Goal: Complete application form

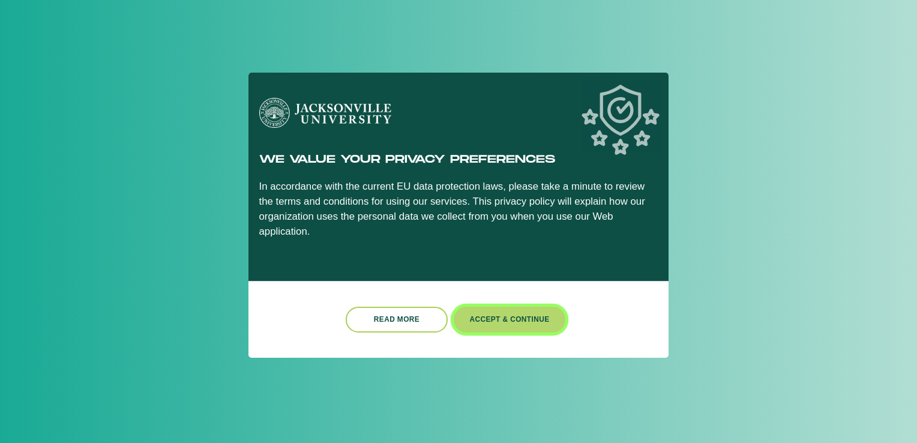
click at [497, 313] on button "Accept & Continue" at bounding box center [510, 320] width 112 height 26
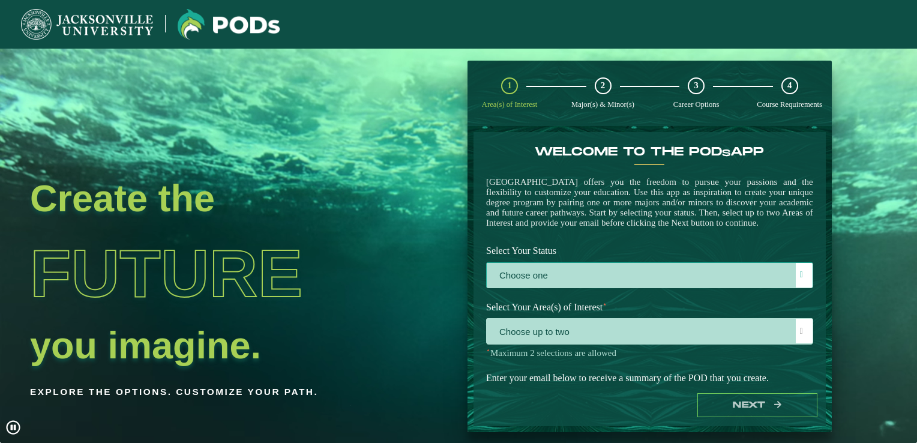
click at [581, 289] on label "Choose one" at bounding box center [650, 276] width 326 height 26
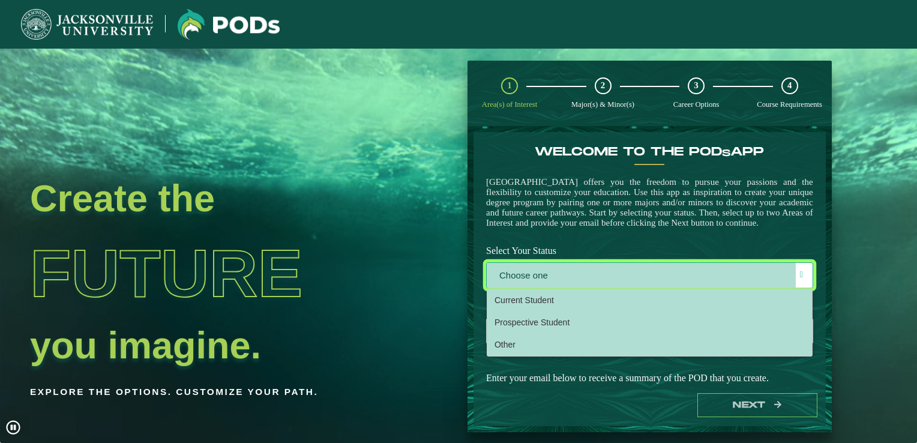
scroll to position [6, 52]
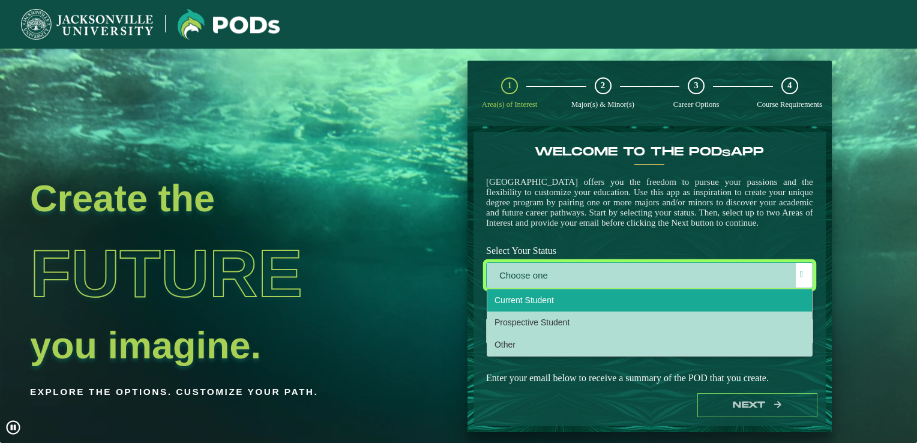
click at [581, 312] on li "Current Student" at bounding box center [649, 300] width 325 height 22
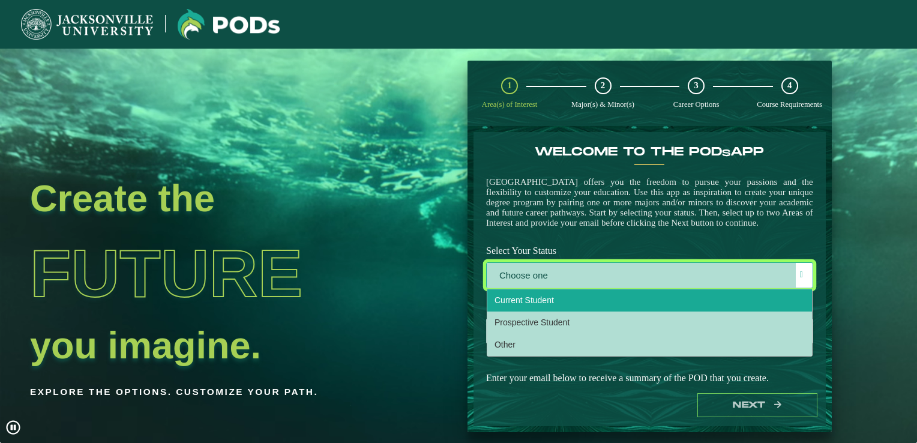
select select "[object Object]"
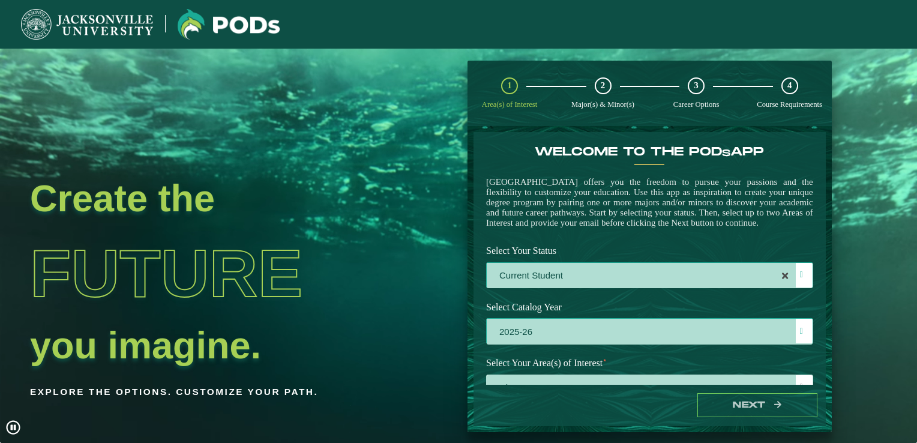
click at [614, 343] on label "2025-26" at bounding box center [650, 332] width 326 height 26
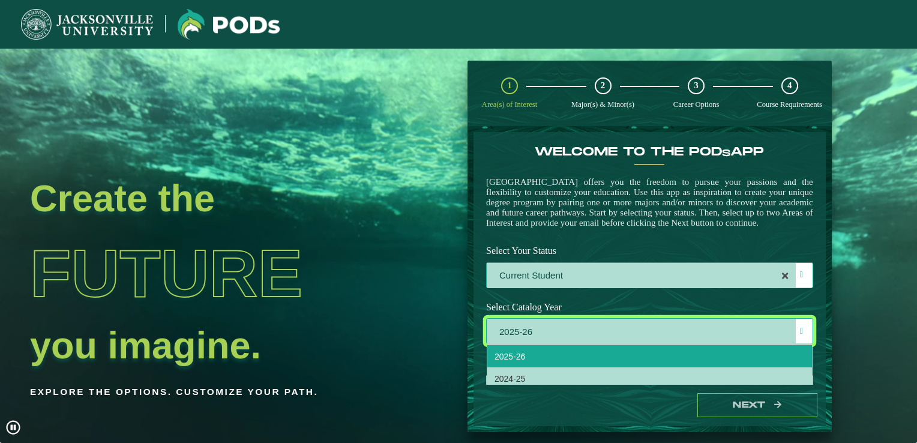
click at [638, 345] on label "2025-26" at bounding box center [650, 332] width 326 height 26
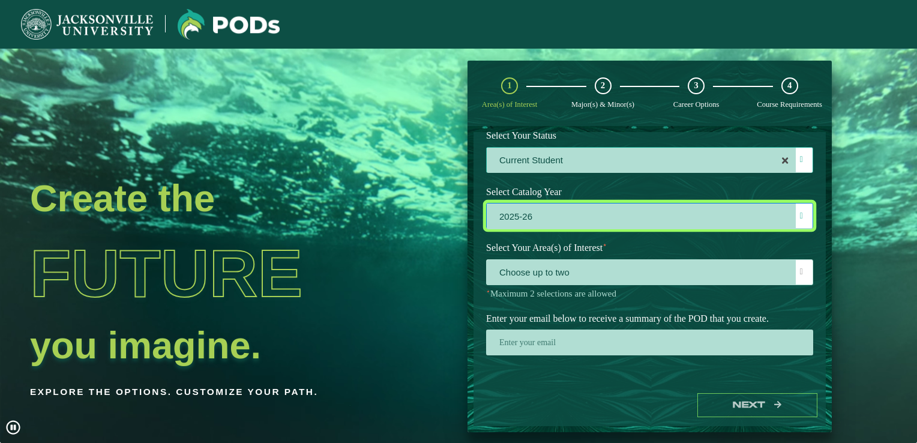
scroll to position [130, 0]
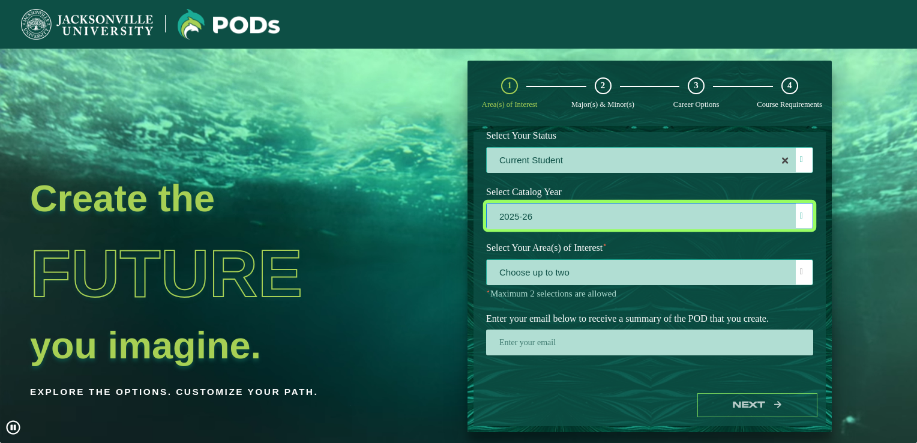
click at [657, 270] on span "Choose up to two" at bounding box center [650, 273] width 326 height 26
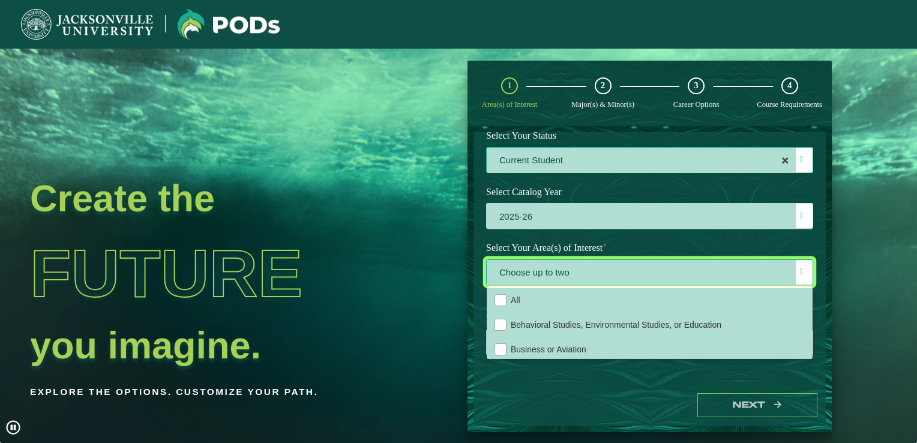
scroll to position [6, 52]
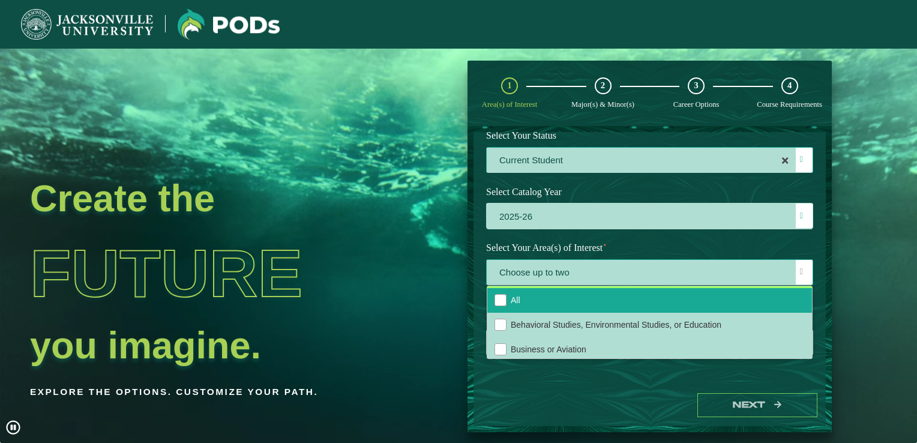
click at [594, 299] on li "All" at bounding box center [649, 300] width 325 height 25
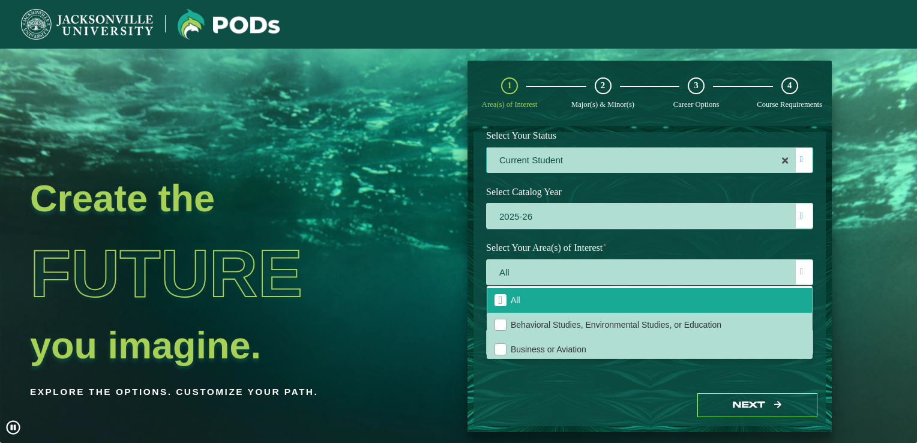
click at [684, 408] on div "Next" at bounding box center [650, 405] width 352 height 41
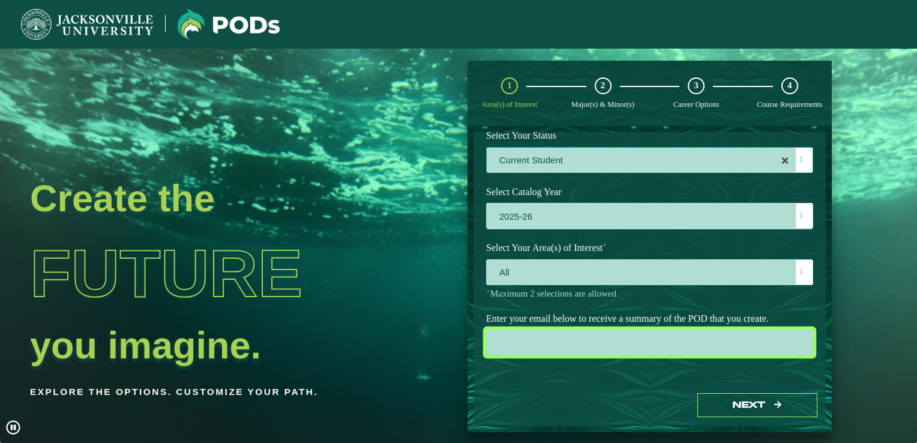
click at [708, 352] on input "email" at bounding box center [649, 343] width 327 height 26
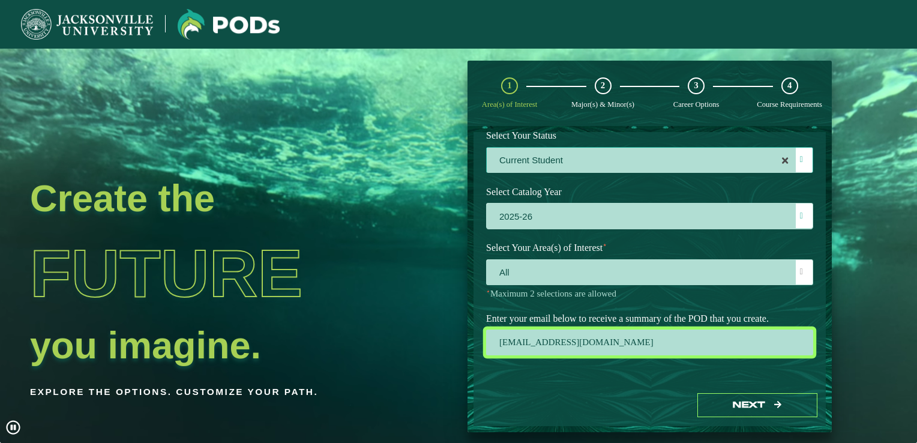
type input "[EMAIL_ADDRESS][DOMAIN_NAME]"
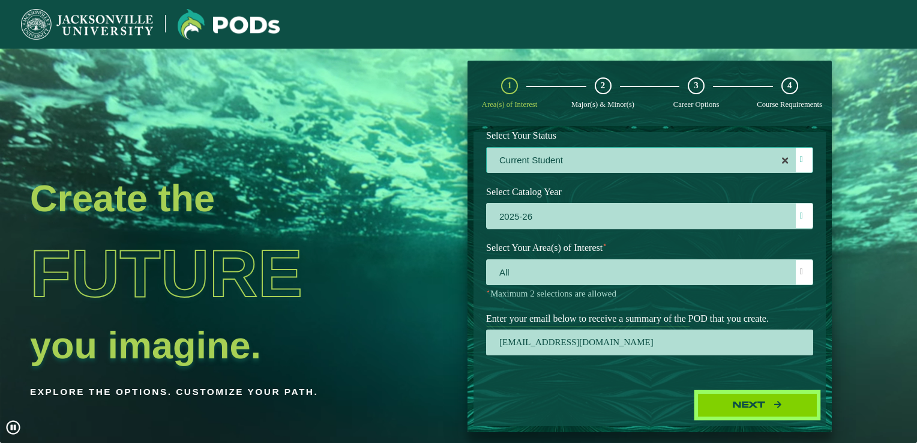
click at [770, 400] on button "Next" at bounding box center [758, 405] width 120 height 25
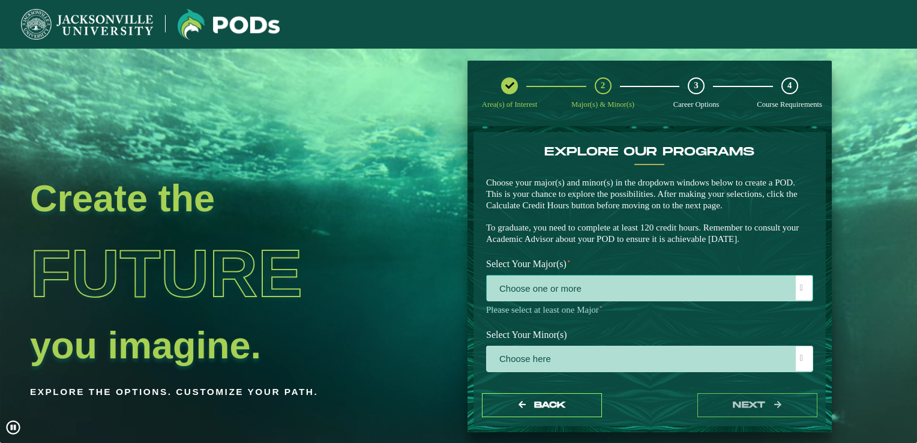
click at [581, 288] on span "Choose one or more" at bounding box center [650, 289] width 326 height 26
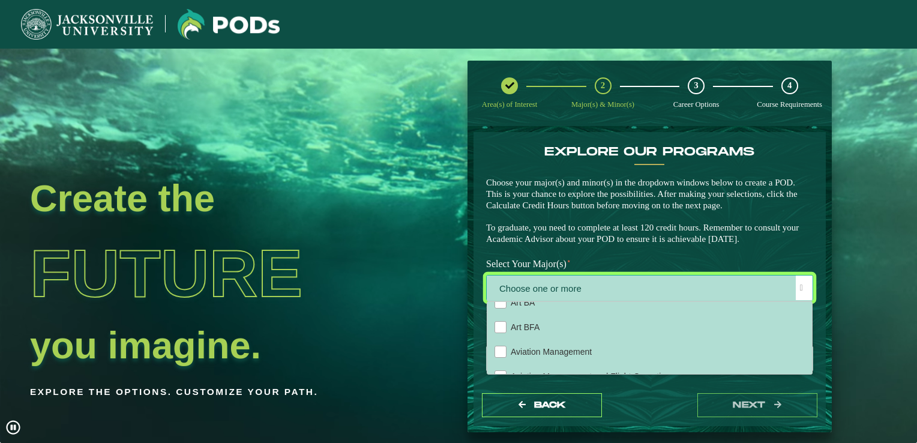
scroll to position [112, 0]
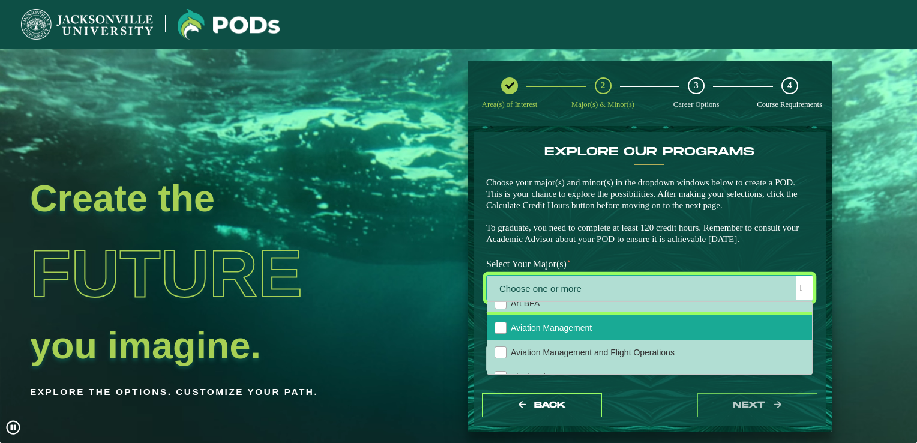
click at [730, 337] on li "Aviation Management" at bounding box center [649, 327] width 325 height 25
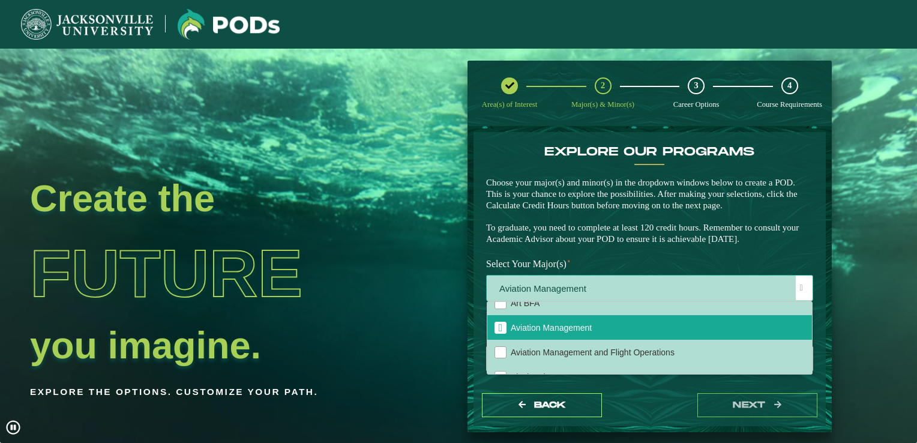
click at [800, 286] on span at bounding box center [801, 288] width 3 height 8
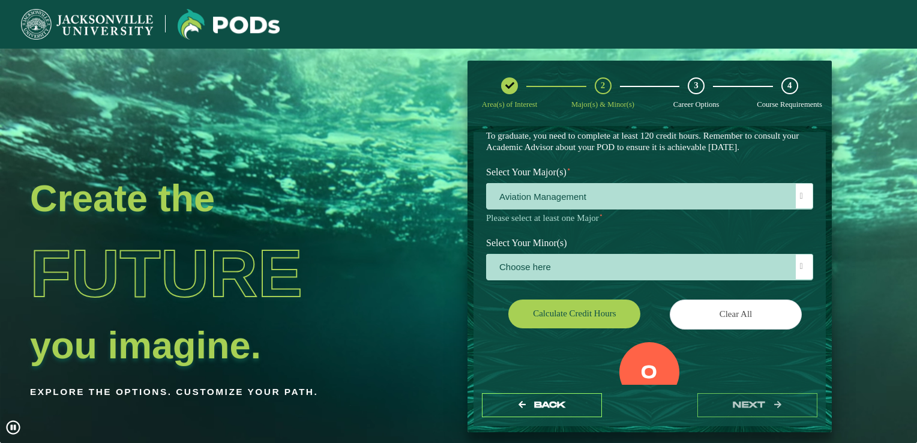
scroll to position [93, 0]
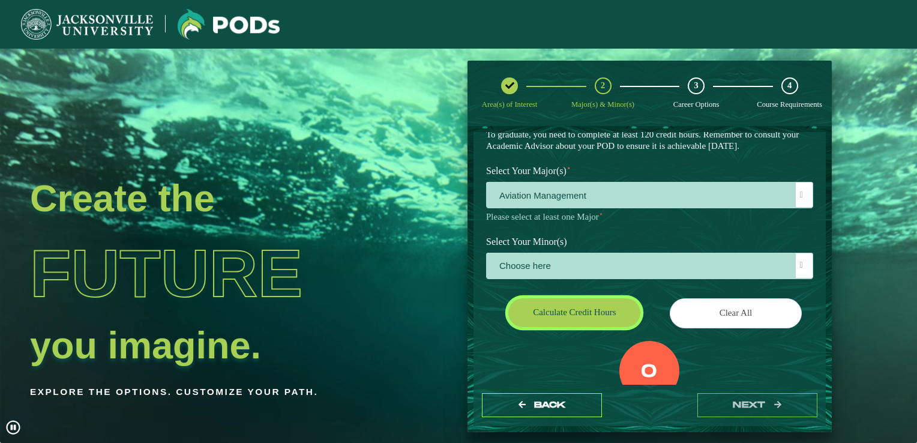
click at [590, 316] on button "Calculate credit hours" at bounding box center [574, 312] width 132 height 28
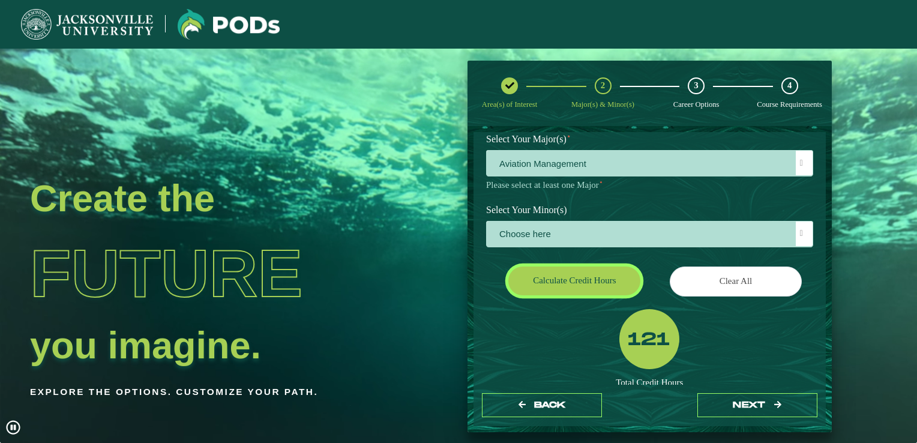
scroll to position [127, 0]
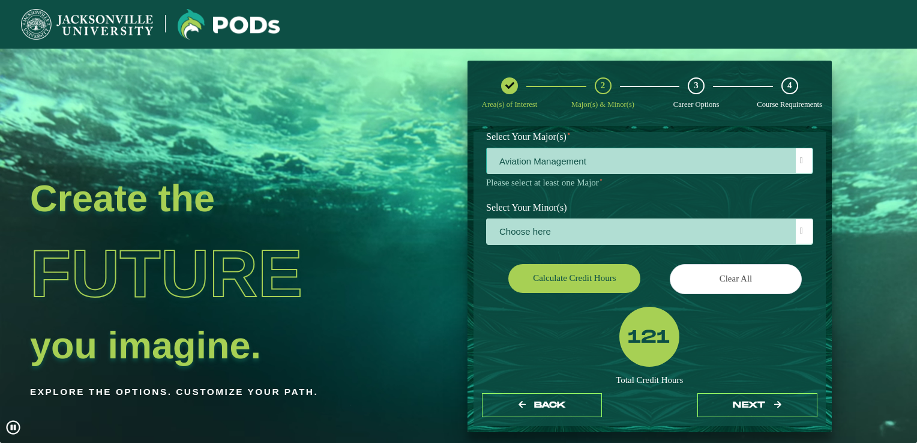
click at [660, 155] on span "Aviation Management" at bounding box center [650, 161] width 326 height 26
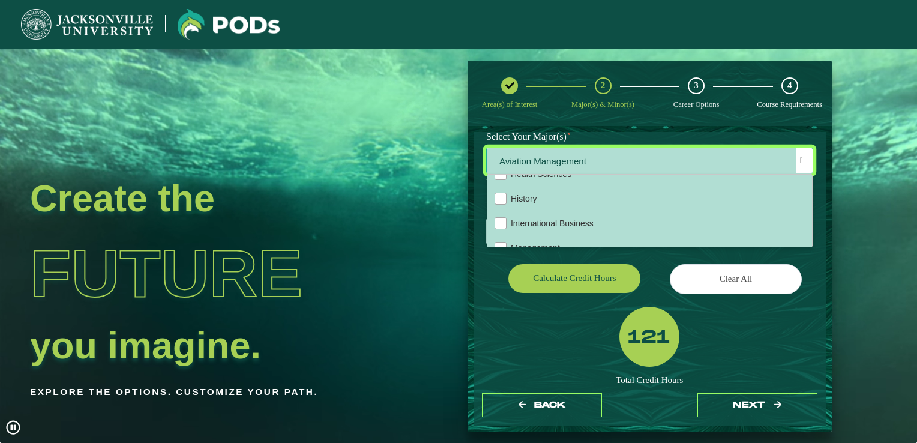
scroll to position [695, 0]
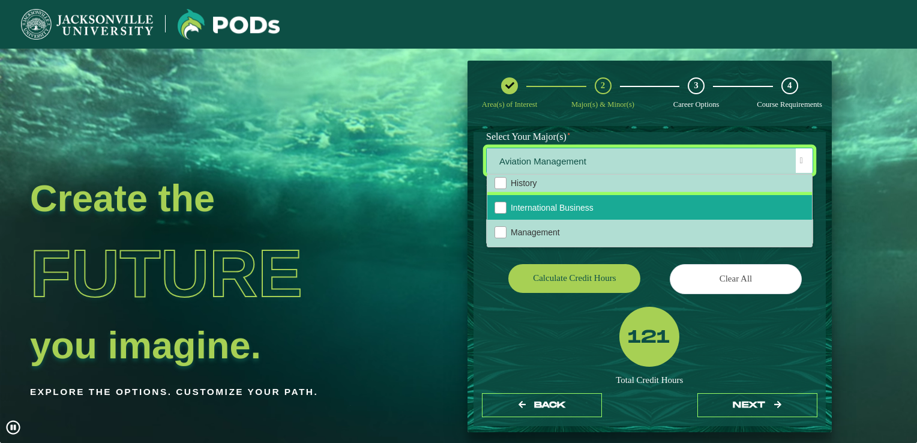
click at [666, 204] on li "International Business" at bounding box center [649, 207] width 325 height 25
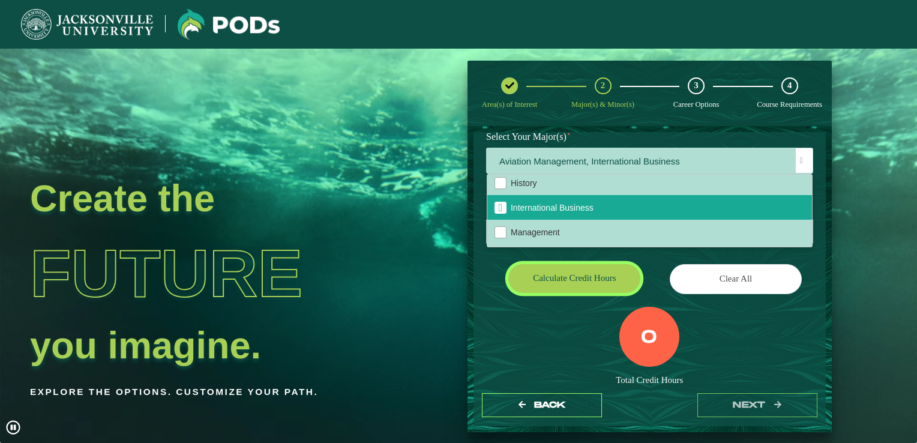
click at [605, 273] on button "Calculate credit hours" at bounding box center [574, 278] width 132 height 28
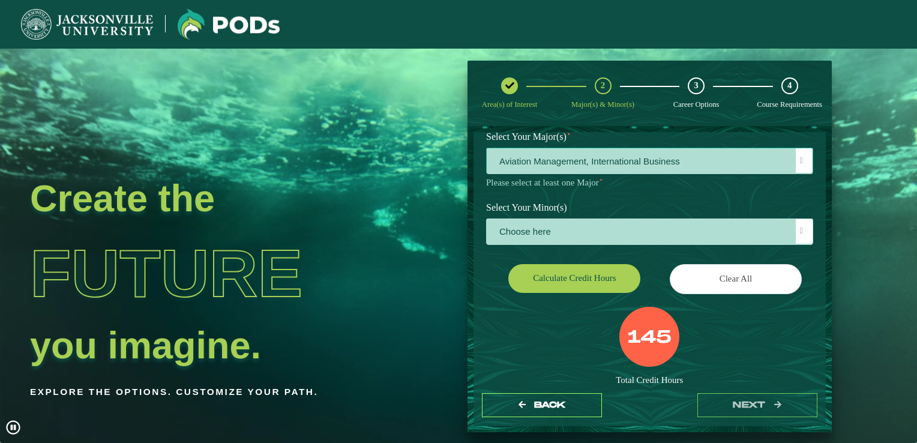
click at [800, 163] on span at bounding box center [801, 161] width 3 height 8
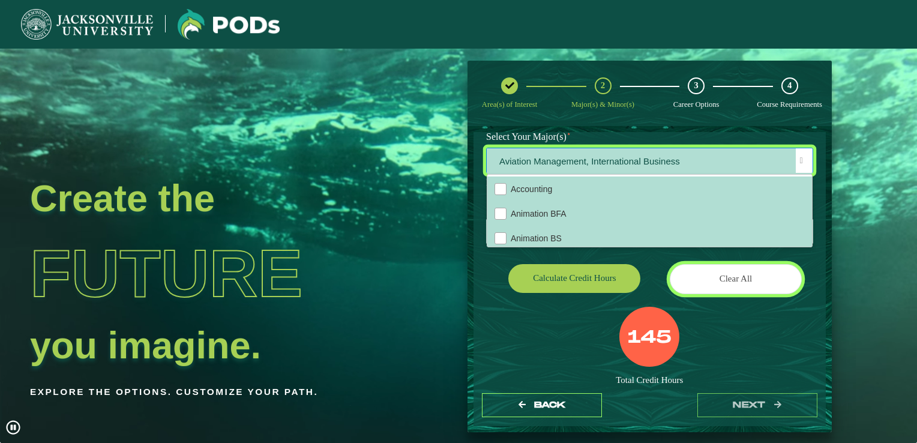
click at [740, 273] on button "Clear All" at bounding box center [736, 278] width 132 height 29
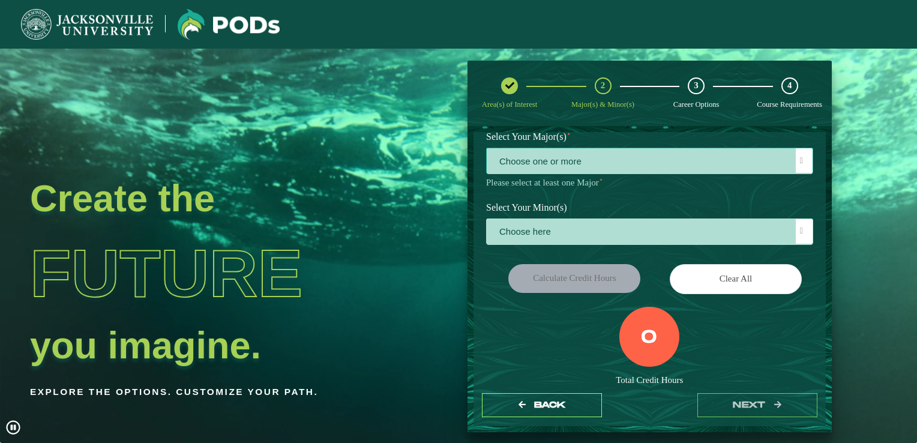
click at [785, 157] on span "Choose one or more" at bounding box center [650, 161] width 326 height 26
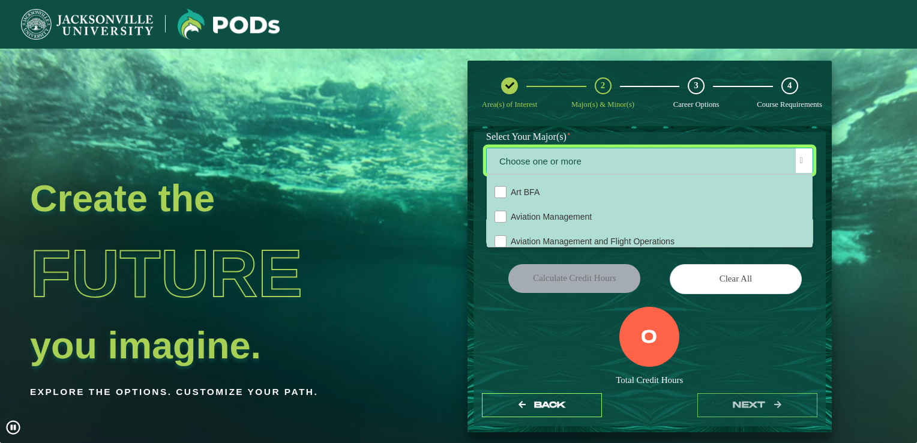
scroll to position [112, 0]
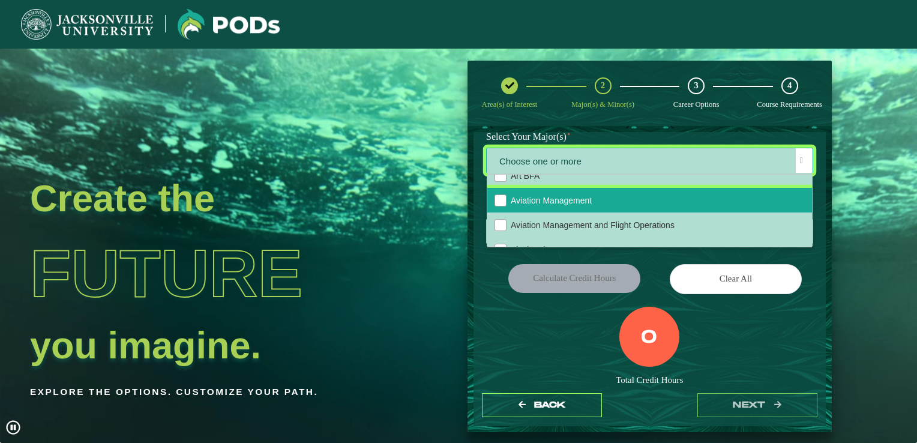
click at [701, 205] on li "Aviation Management" at bounding box center [649, 200] width 325 height 25
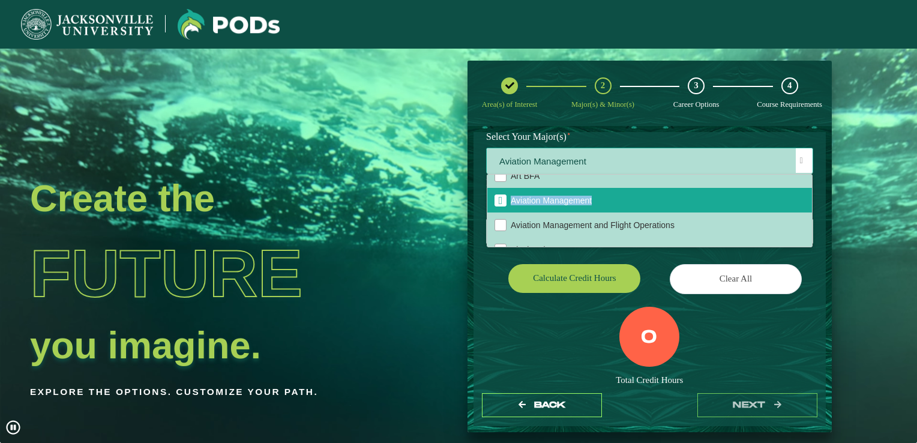
click at [806, 188] on div "Accounting Animation BFA Animation BS Art BA Art BFA Aviation Management Aviati…" at bounding box center [649, 211] width 325 height 72
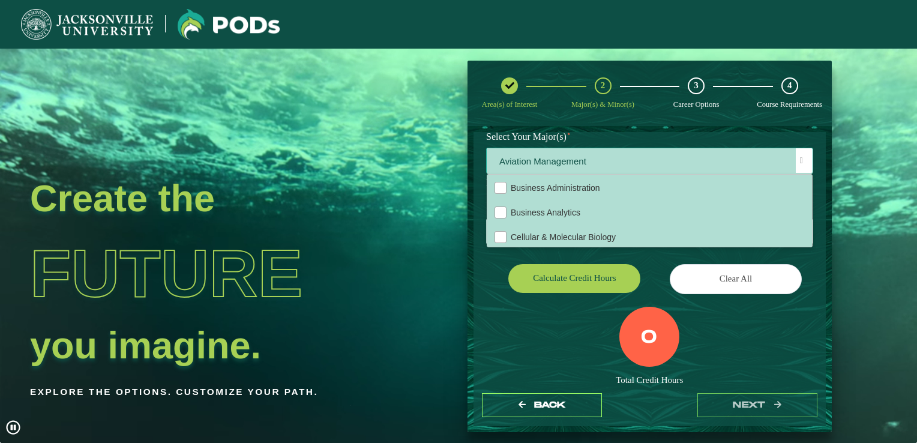
scroll to position [256, 0]
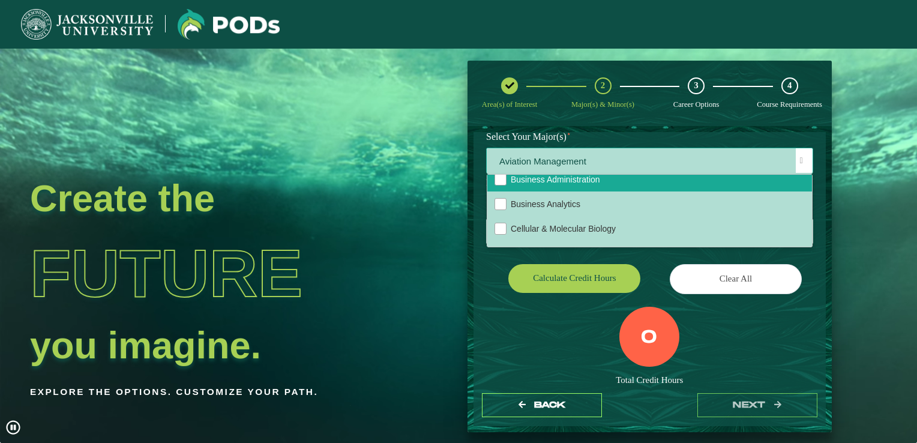
click at [679, 185] on li "Business Administration" at bounding box center [649, 179] width 325 height 25
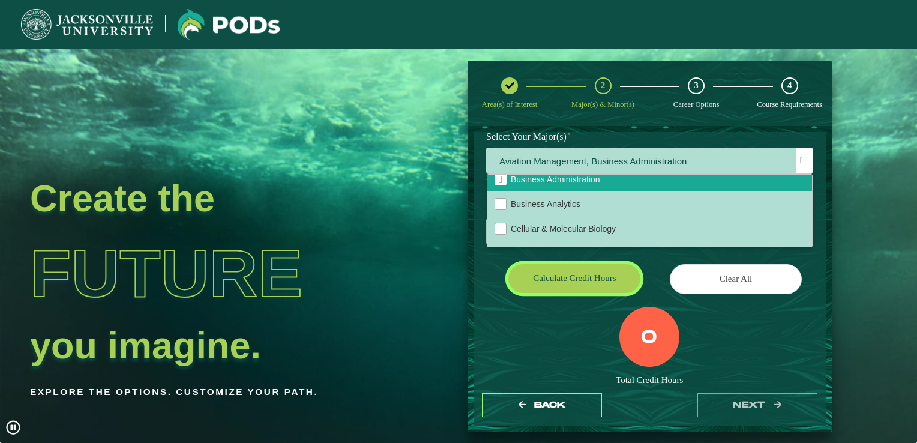
click at [599, 275] on button "Calculate credit hours" at bounding box center [574, 278] width 132 height 28
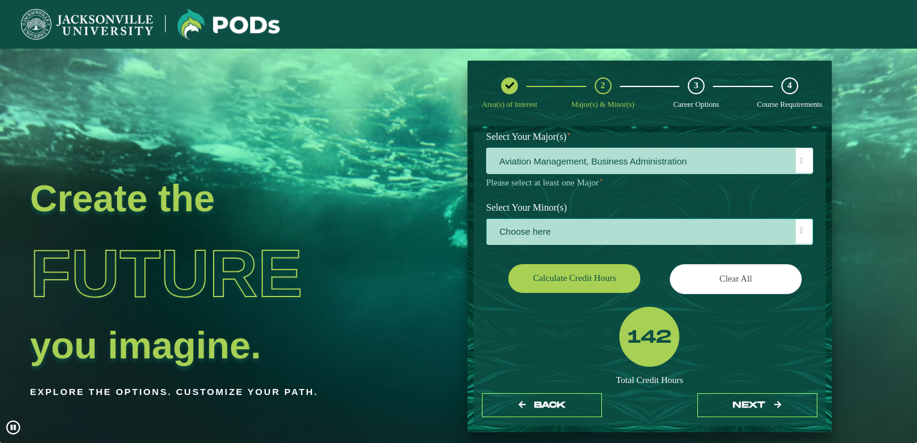
click at [622, 230] on span "Choose here" at bounding box center [650, 232] width 326 height 26
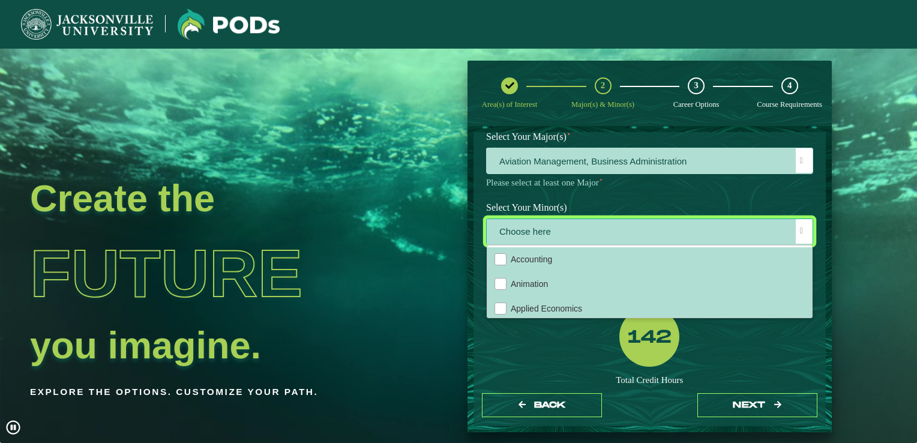
scroll to position [6, 52]
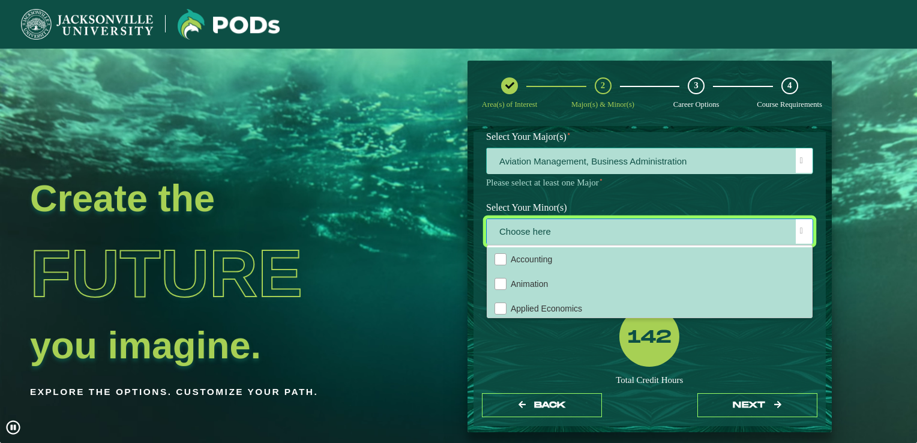
click at [800, 160] on span at bounding box center [801, 161] width 3 height 8
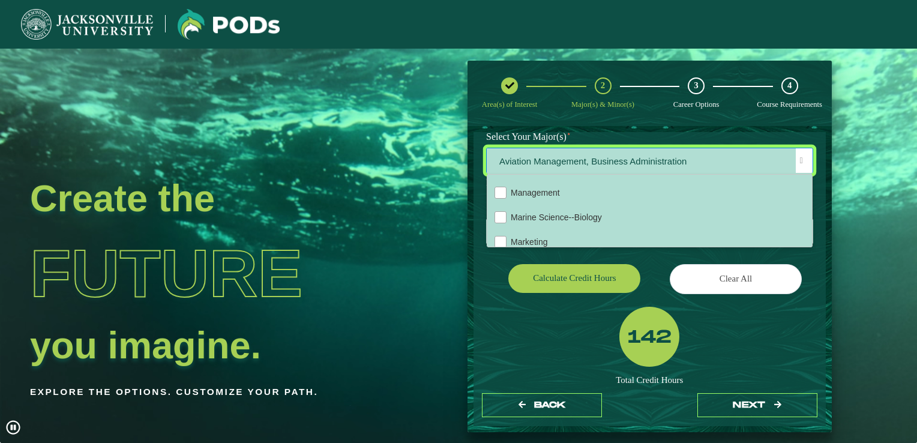
scroll to position [711, 0]
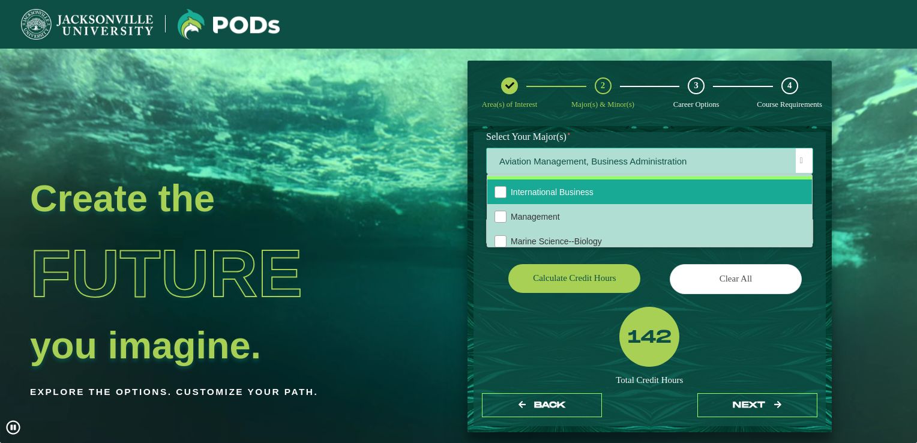
click at [700, 187] on li "International Business" at bounding box center [649, 191] width 325 height 25
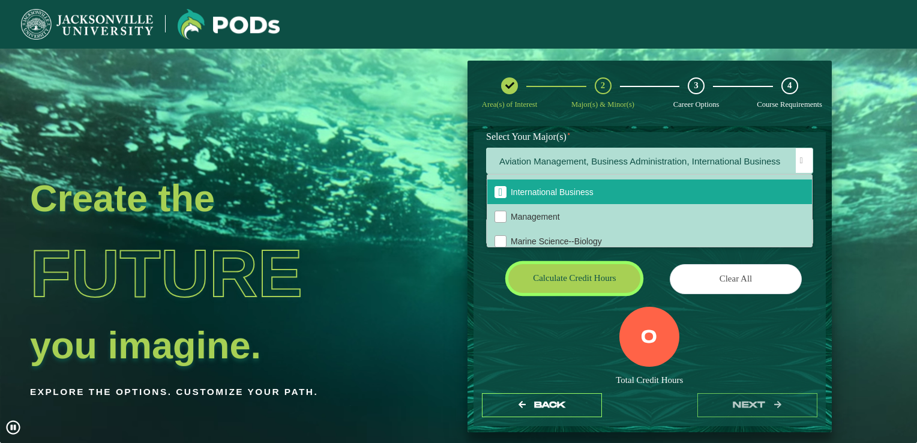
click at [605, 269] on button "Calculate credit hours" at bounding box center [574, 278] width 132 height 28
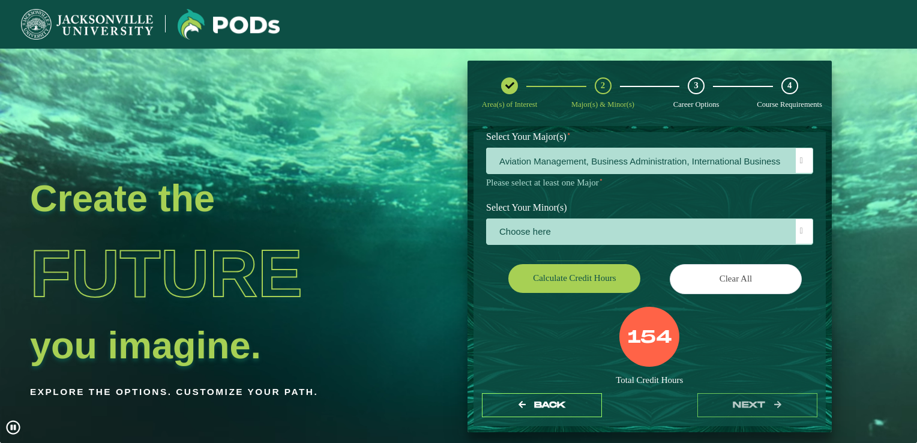
click at [718, 185] on p "Please select at least one Major ⋆" at bounding box center [649, 182] width 327 height 11
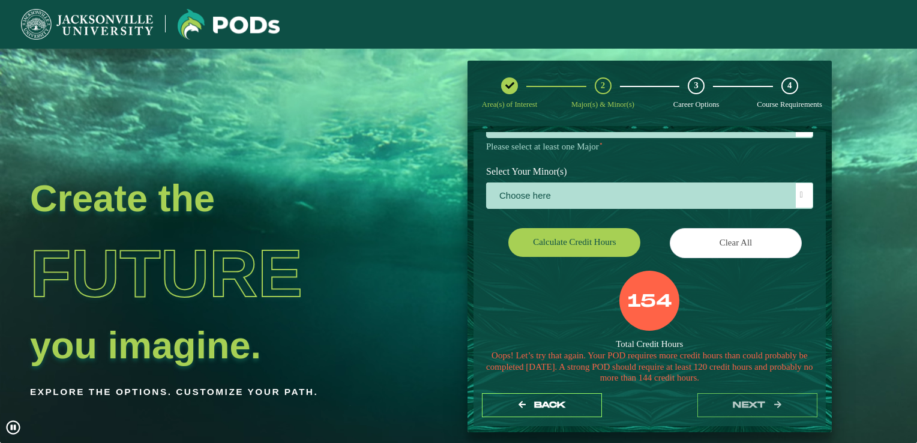
scroll to position [180, 0]
